Goal: Transaction & Acquisition: Purchase product/service

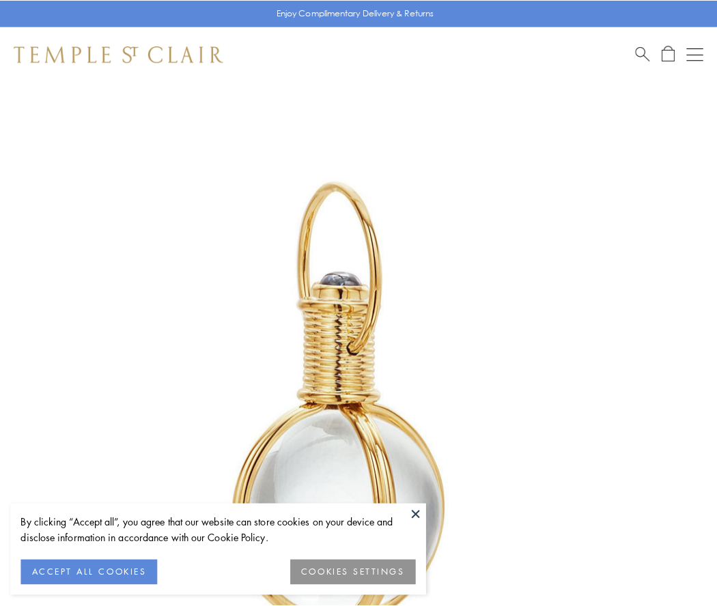
scroll to position [356, 0]
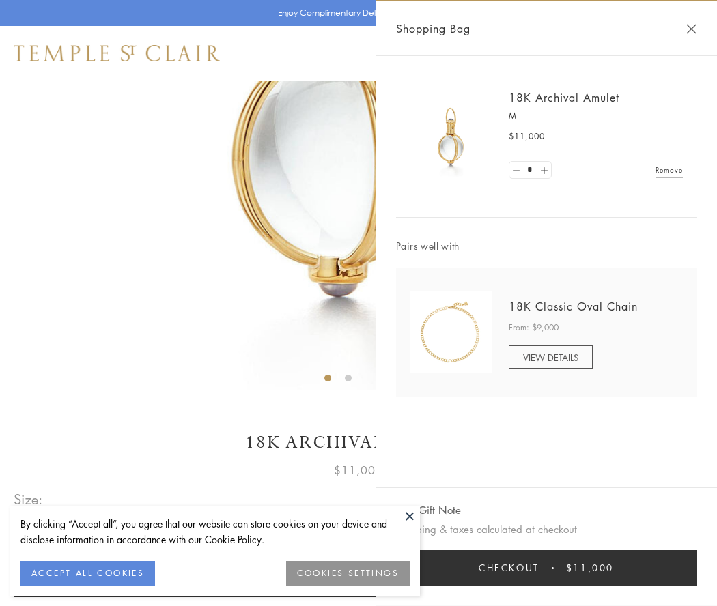
click at [546, 568] on button "Checkout $11,000" at bounding box center [546, 567] width 300 height 35
